Goal: Complete application form

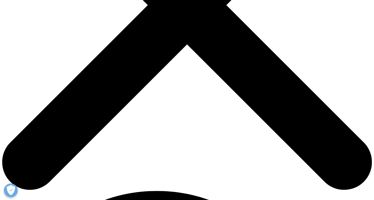
scroll to position [200, 0]
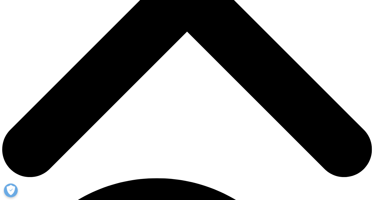
type input "[DEMOGRAPHIC_DATA]"
type input "Veldurthy"
type input "s"
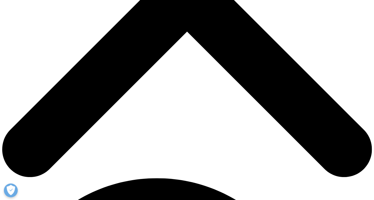
scroll to position [0, 32]
type input "[PERSON_NAME][EMAIL_ADDRESS][DOMAIN_NAME]"
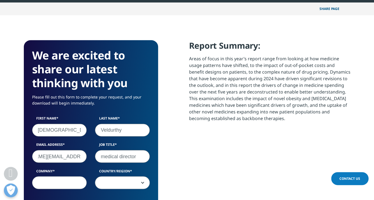
scroll to position [234, 0]
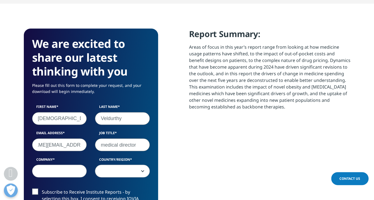
type input "medical director"
click at [68, 173] on input "Company" at bounding box center [59, 170] width 55 height 13
click at [72, 170] on input "SOUND Hc" at bounding box center [59, 170] width 55 height 13
type input "SOUND HC"
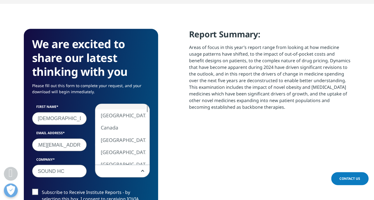
click at [111, 171] on span at bounding box center [122, 171] width 54 height 13
select select "[GEOGRAPHIC_DATA]"
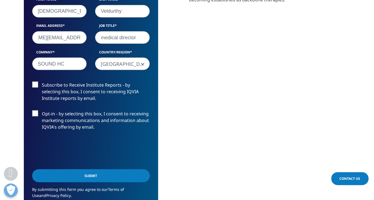
scroll to position [346, 0]
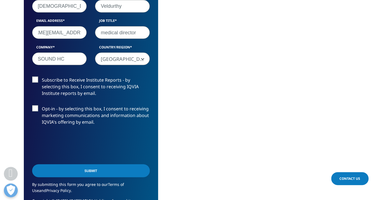
click at [95, 172] on input "Submit" at bounding box center [90, 170] width 117 height 13
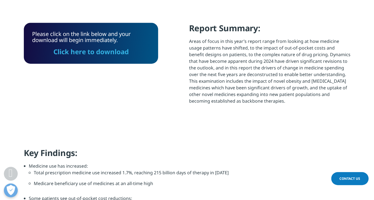
scroll to position [239, 0]
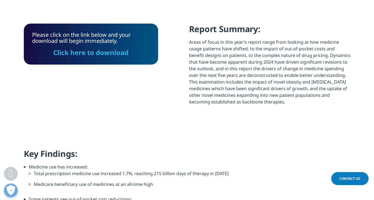
click at [122, 54] on link "Click here to download" at bounding box center [90, 52] width 75 height 9
